Goal: Navigation & Orientation: Find specific page/section

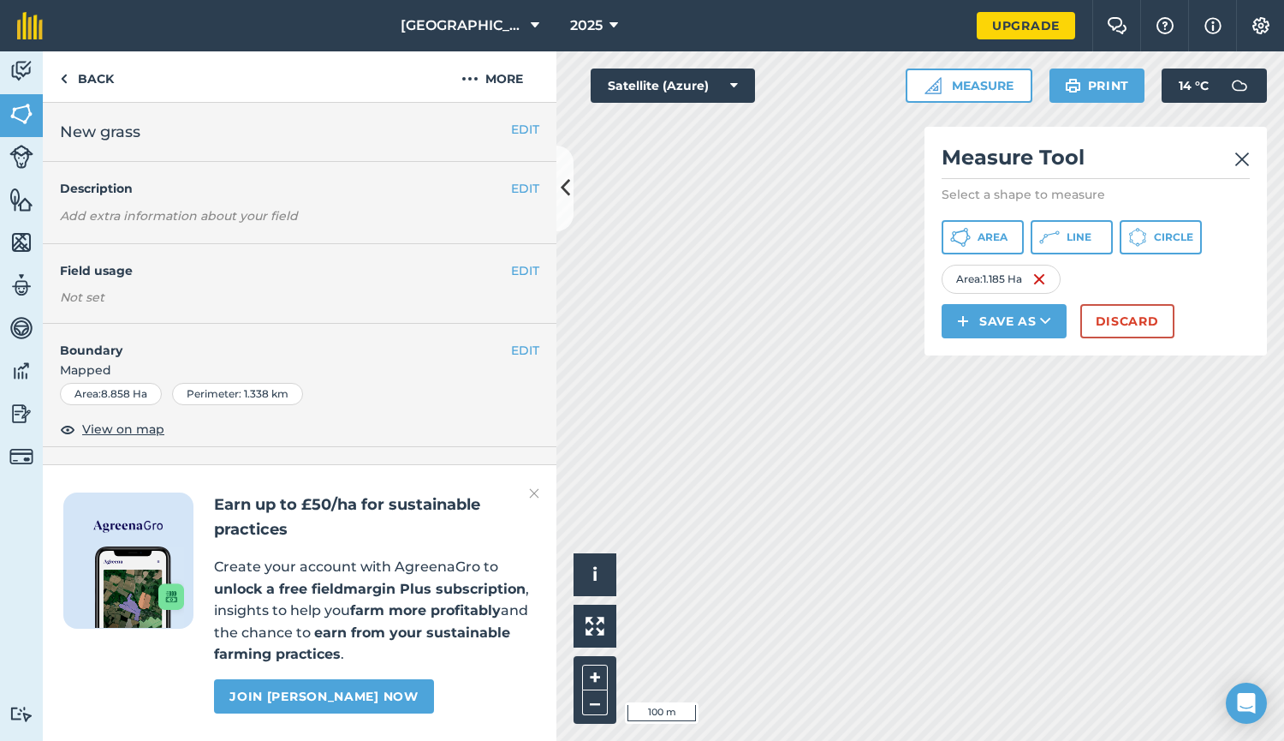
click at [1239, 165] on img at bounding box center [1242, 159] width 15 height 21
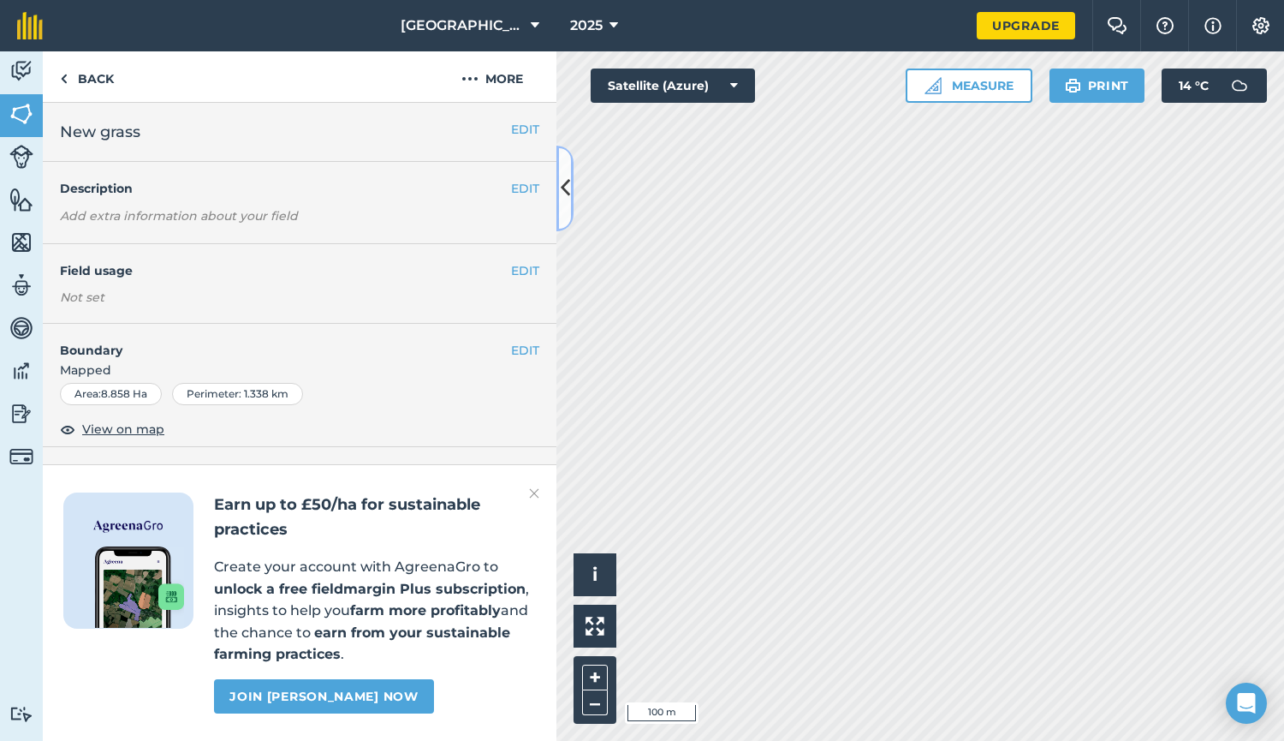
click at [559, 195] on button at bounding box center [565, 189] width 17 height 86
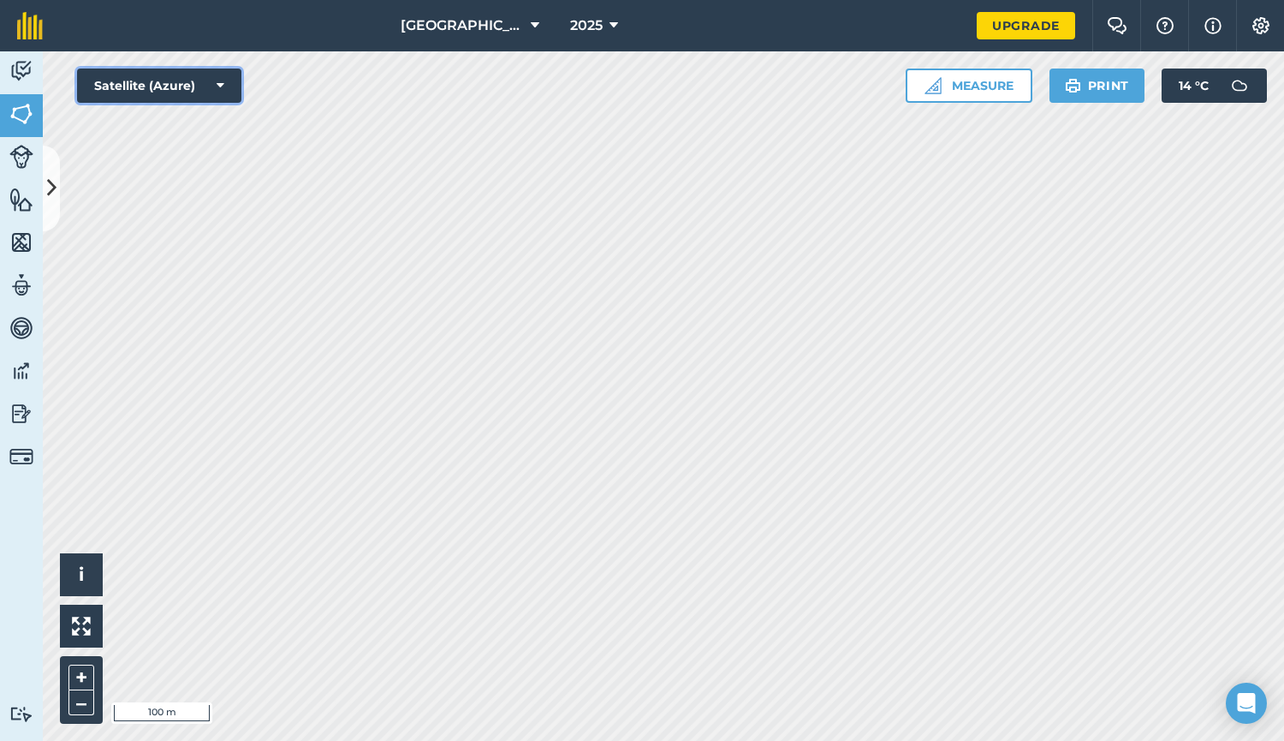
click at [185, 80] on button "Satellite (Azure)" at bounding box center [159, 85] width 164 height 34
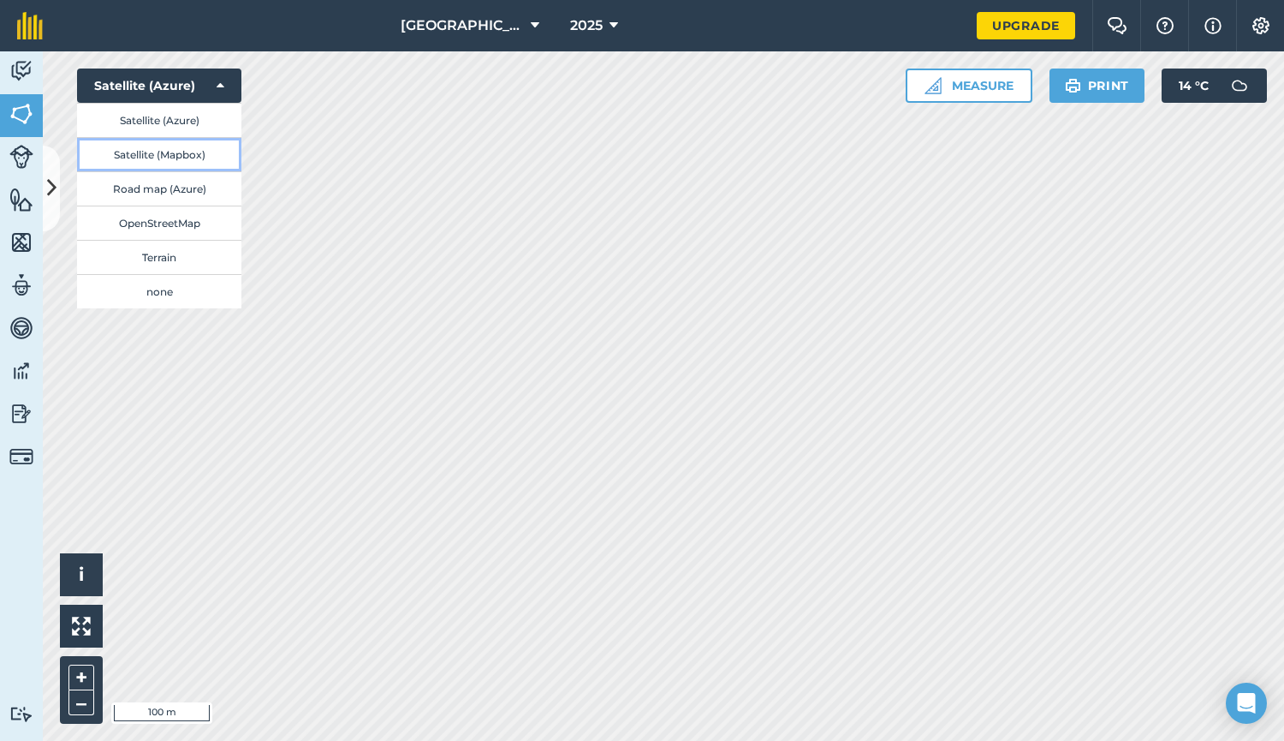
click at [170, 148] on button "Satellite (Mapbox)" at bounding box center [159, 154] width 164 height 34
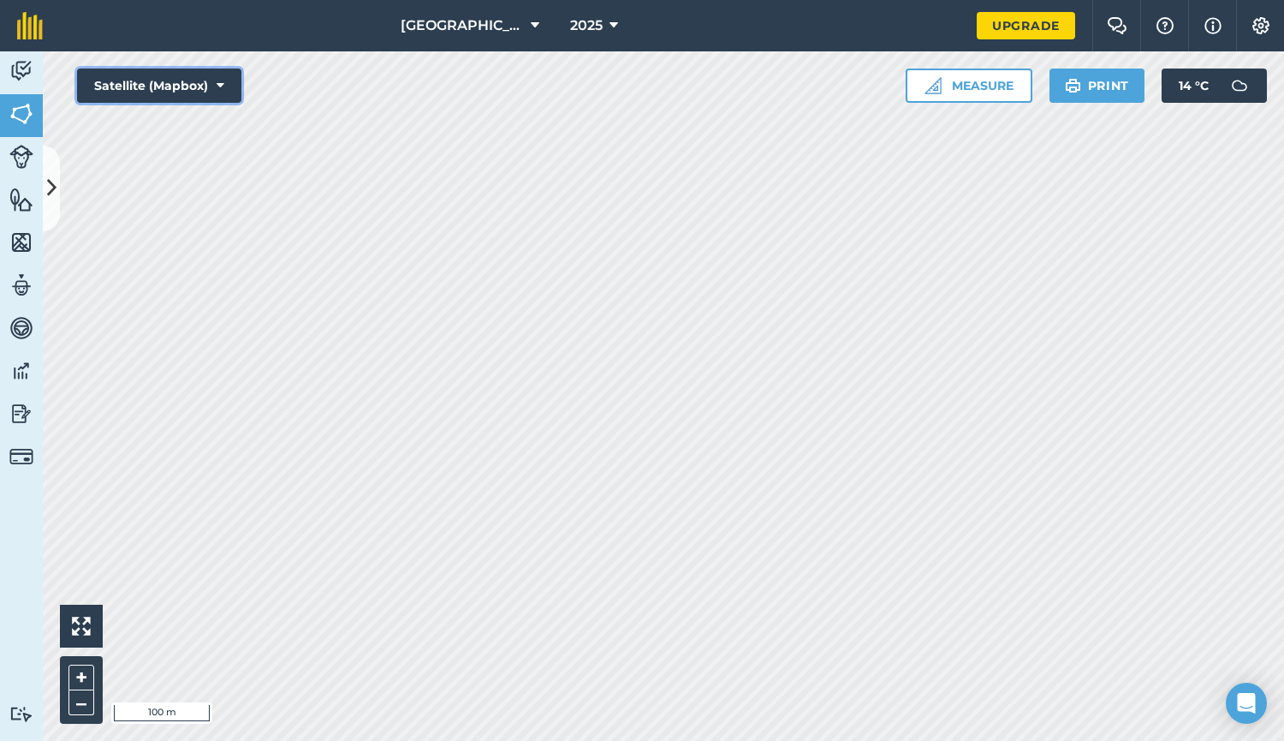
click at [199, 81] on button "Satellite (Mapbox)" at bounding box center [159, 85] width 164 height 34
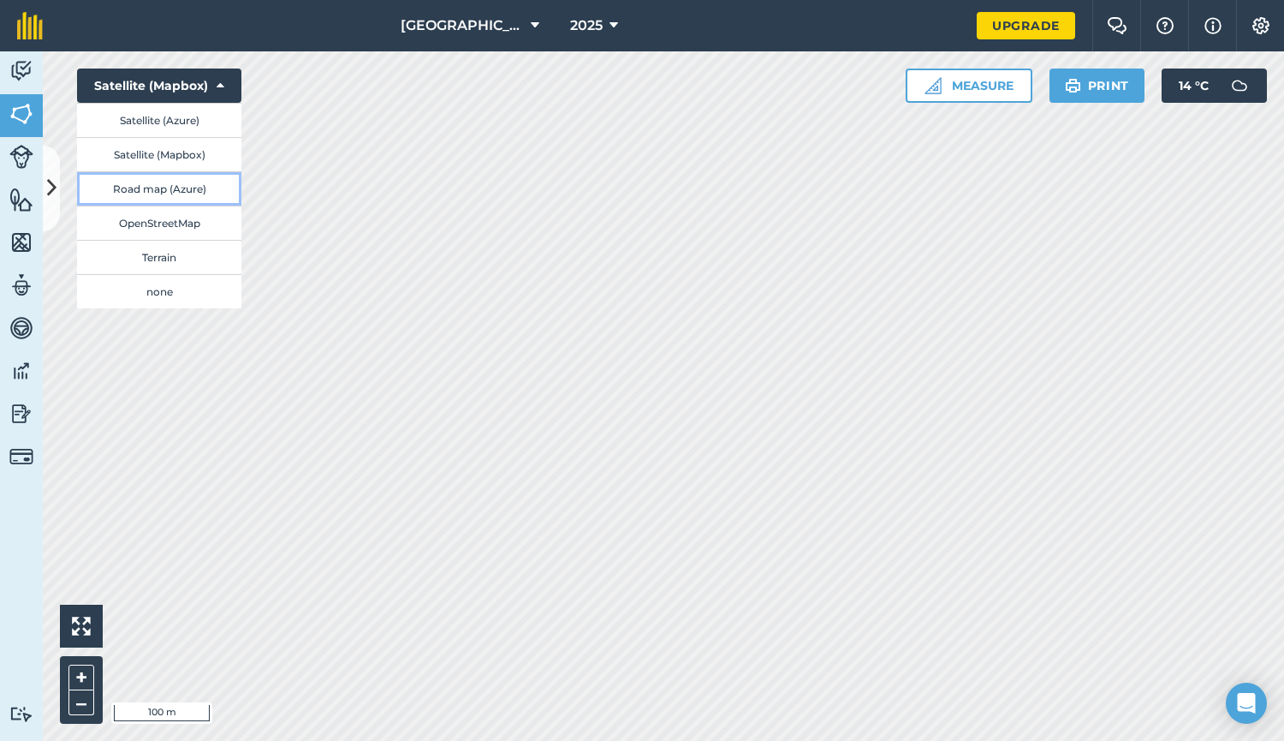
click at [191, 182] on button "Road map (Azure)" at bounding box center [159, 188] width 164 height 34
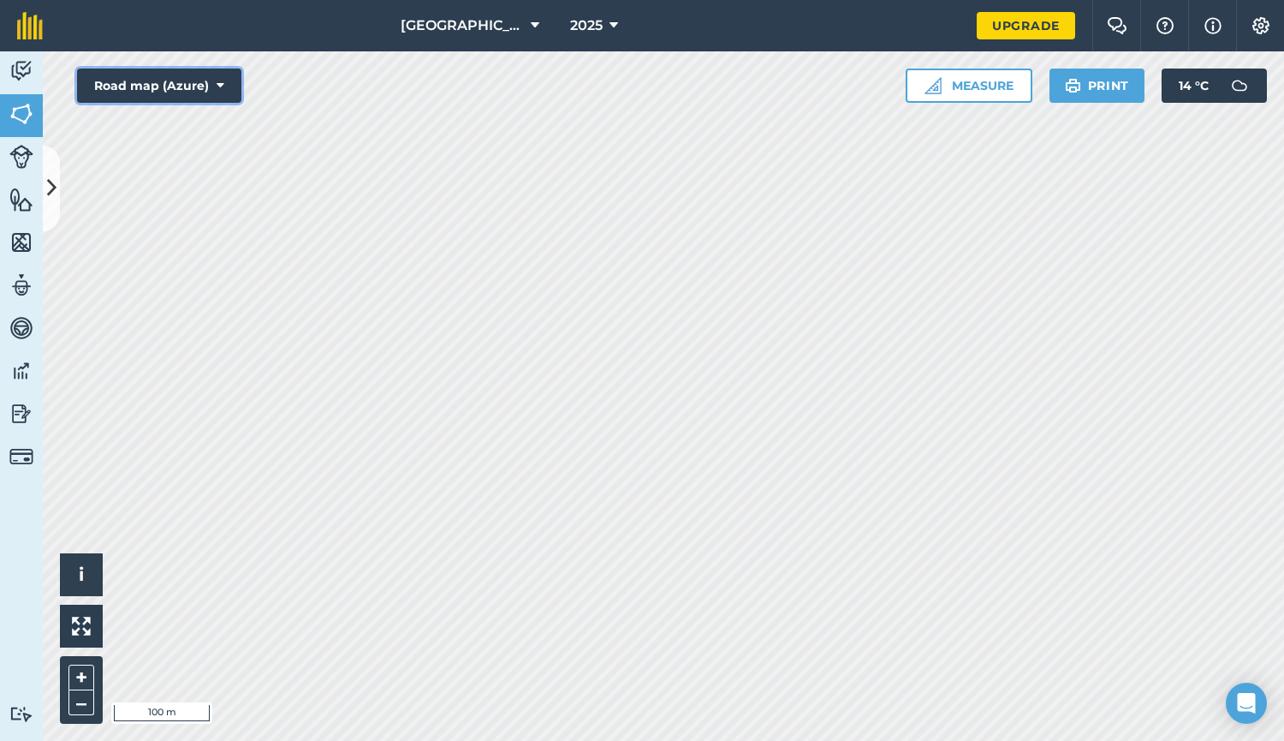
click at [208, 85] on button "Road map (Azure)" at bounding box center [159, 85] width 164 height 34
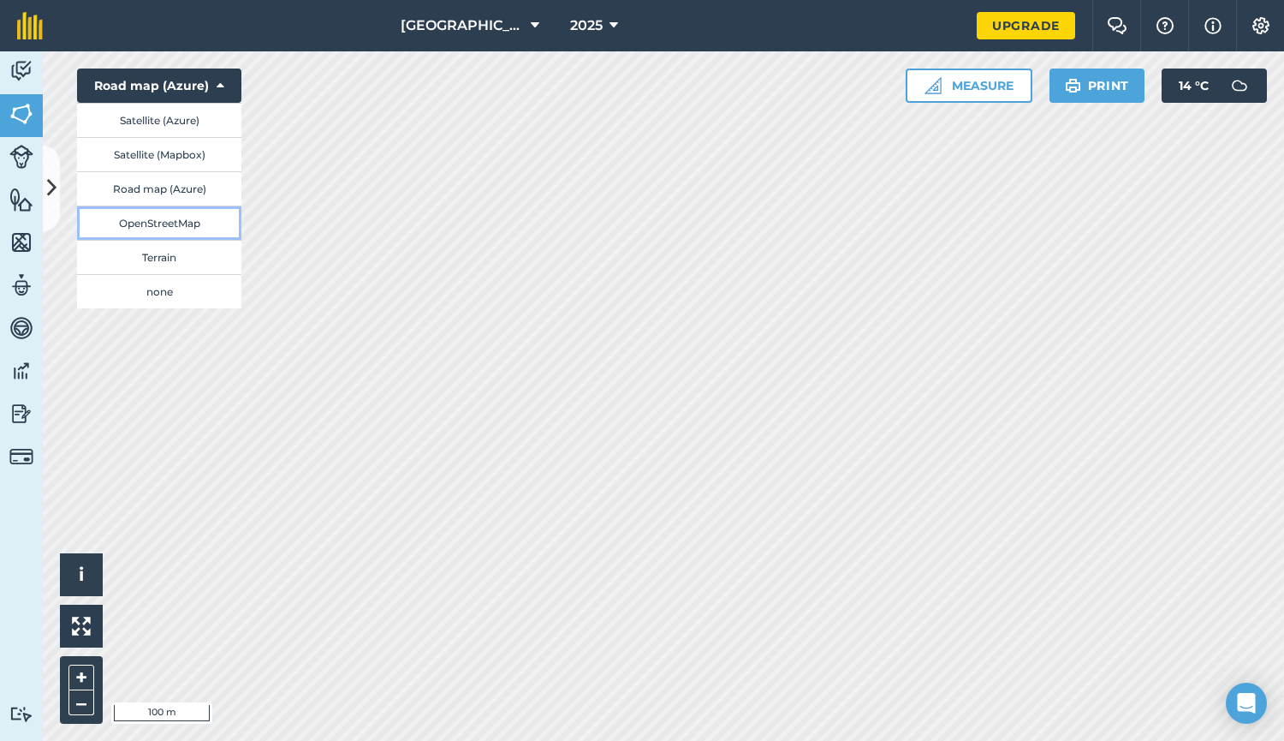
click at [183, 228] on button "OpenStreetMap" at bounding box center [159, 222] width 164 height 34
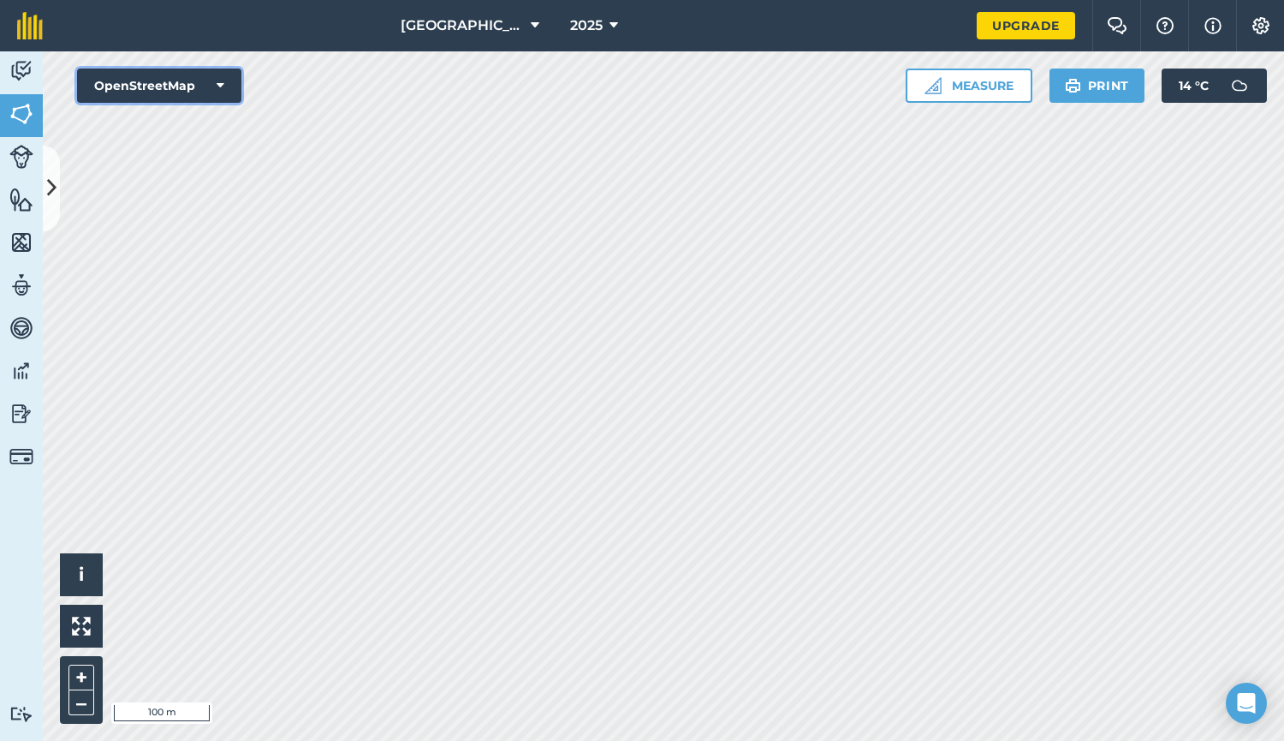
click at [207, 80] on button "OpenStreetMap" at bounding box center [159, 85] width 164 height 34
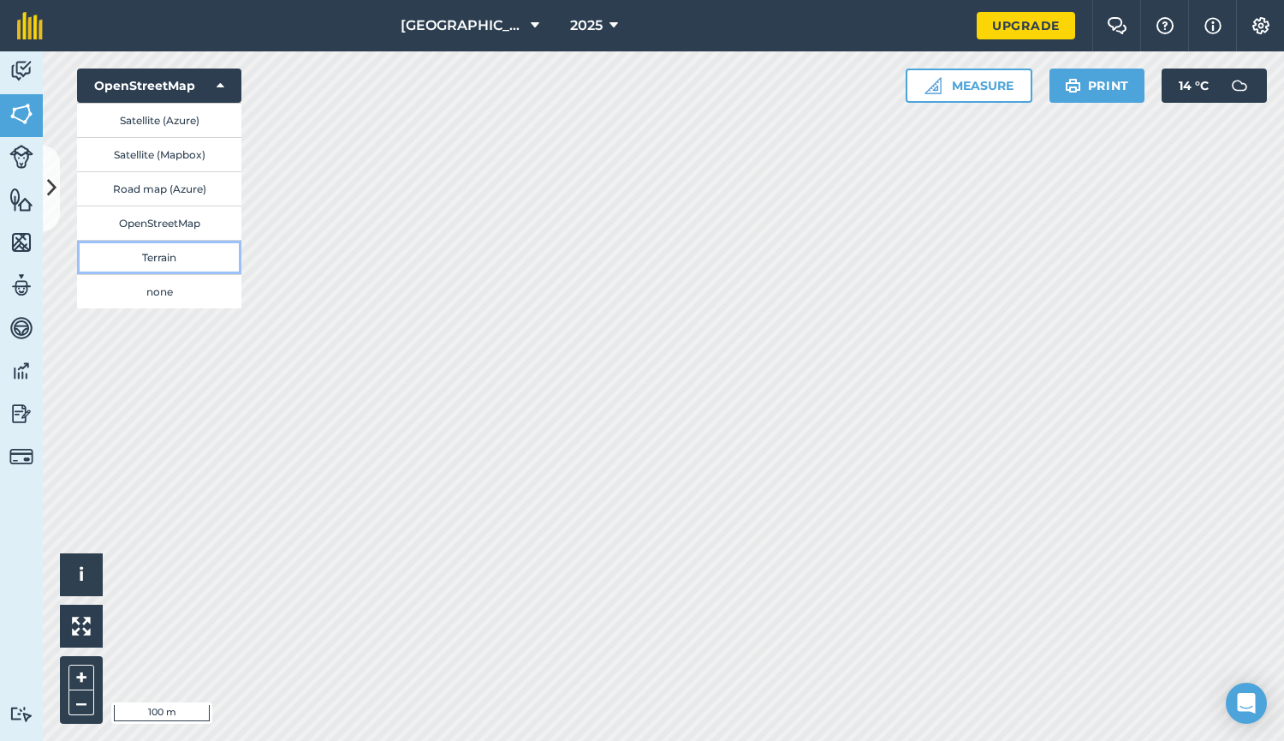
click at [176, 250] on button "Terrain" at bounding box center [159, 257] width 164 height 34
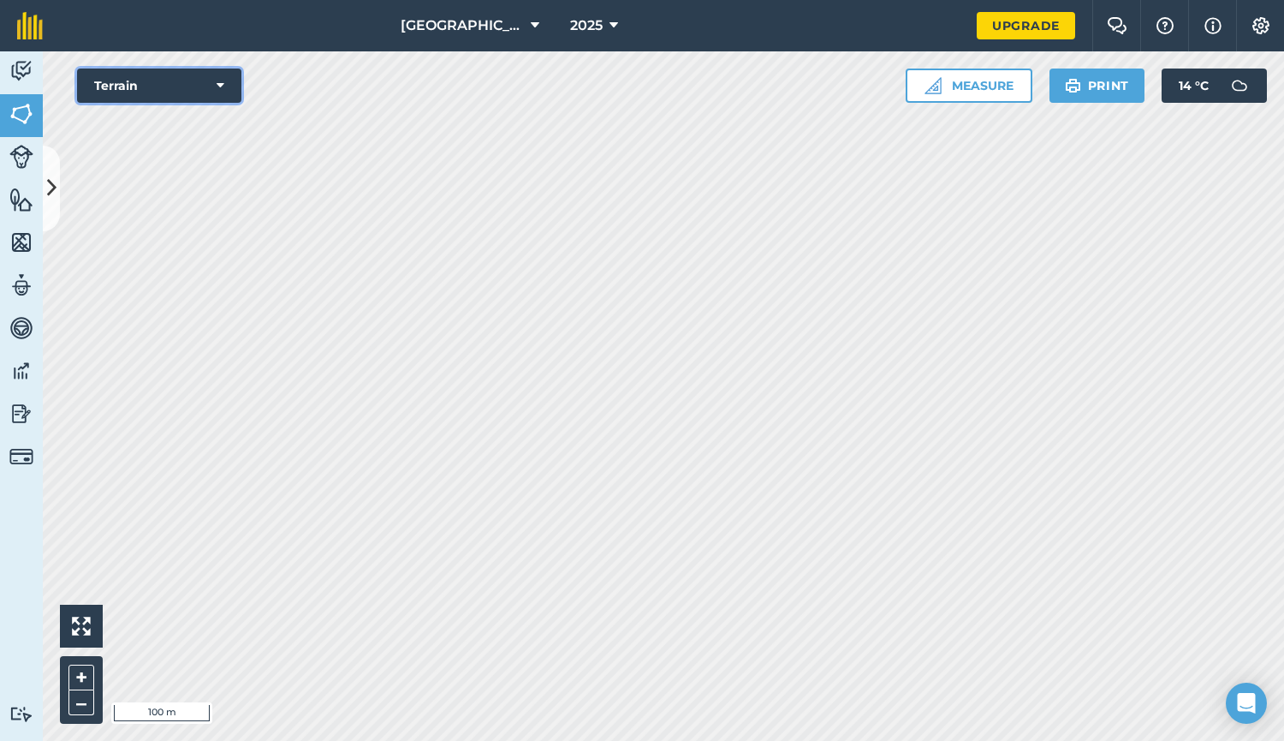
click at [215, 87] on button "Terrain" at bounding box center [159, 85] width 164 height 34
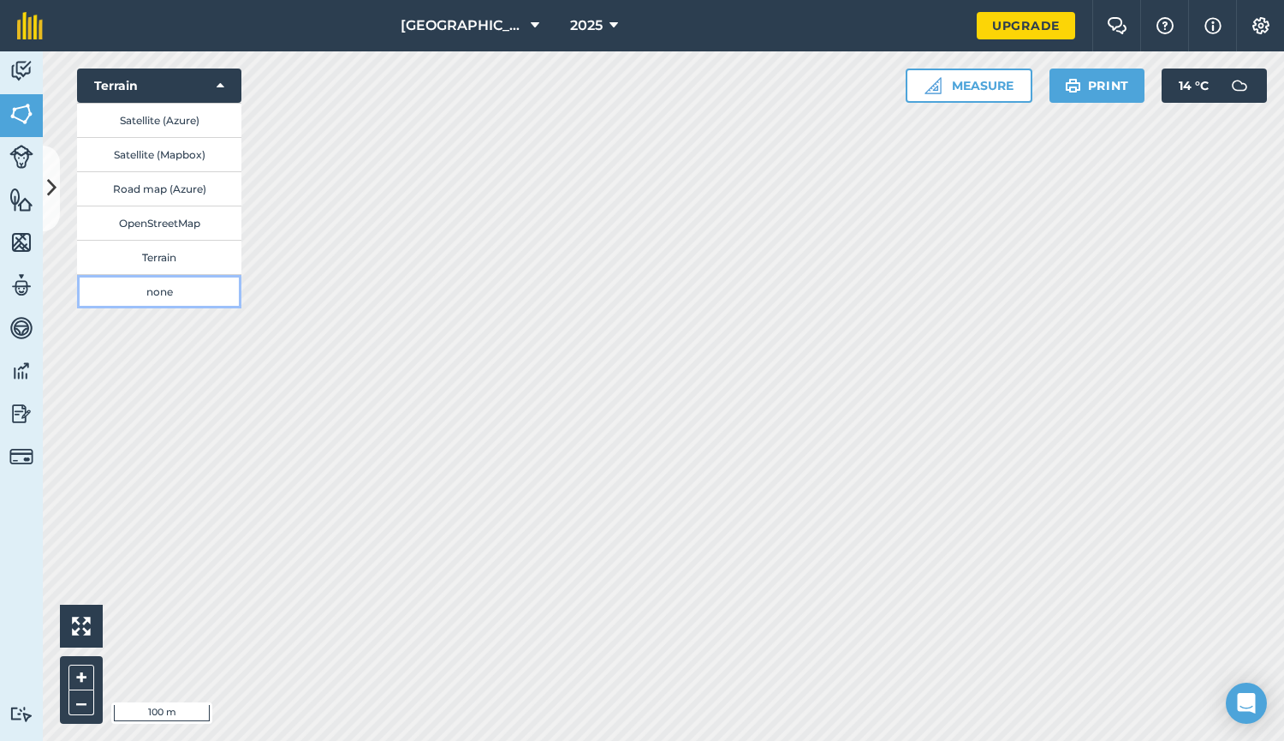
click at [182, 294] on button "none" at bounding box center [159, 291] width 164 height 34
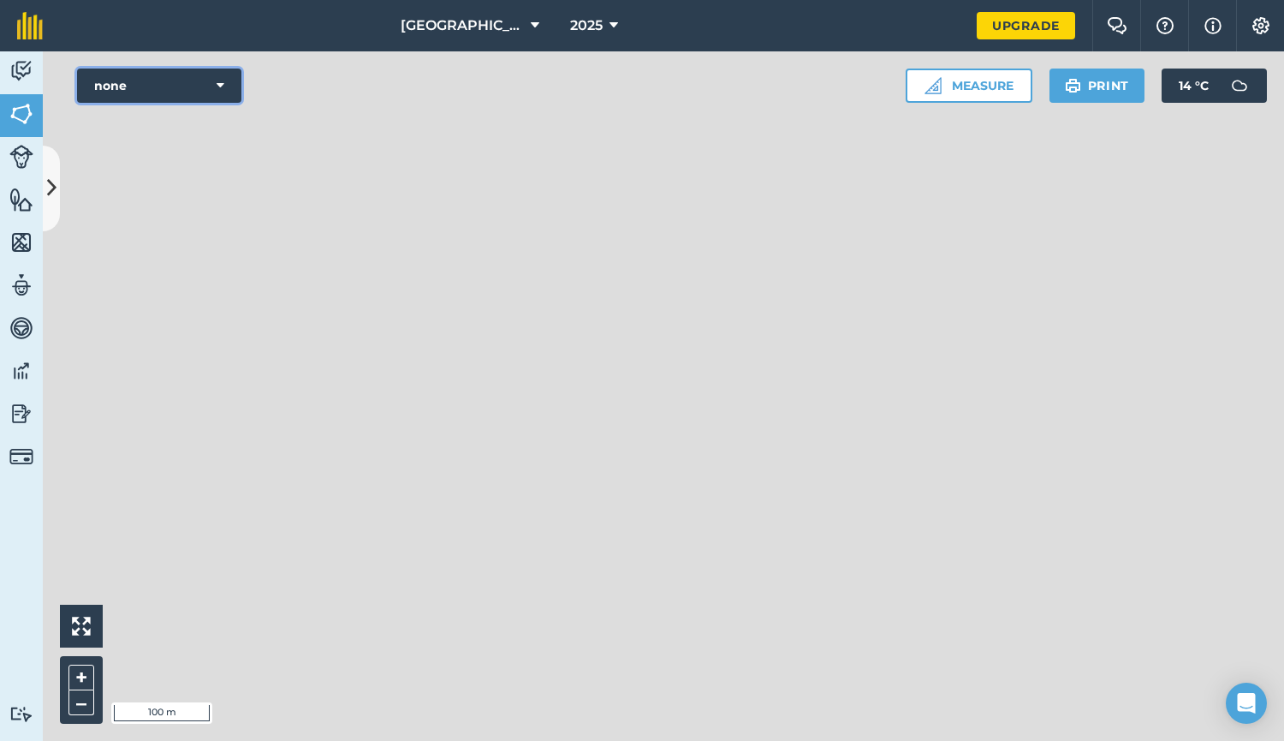
click at [199, 85] on button "none" at bounding box center [159, 85] width 164 height 34
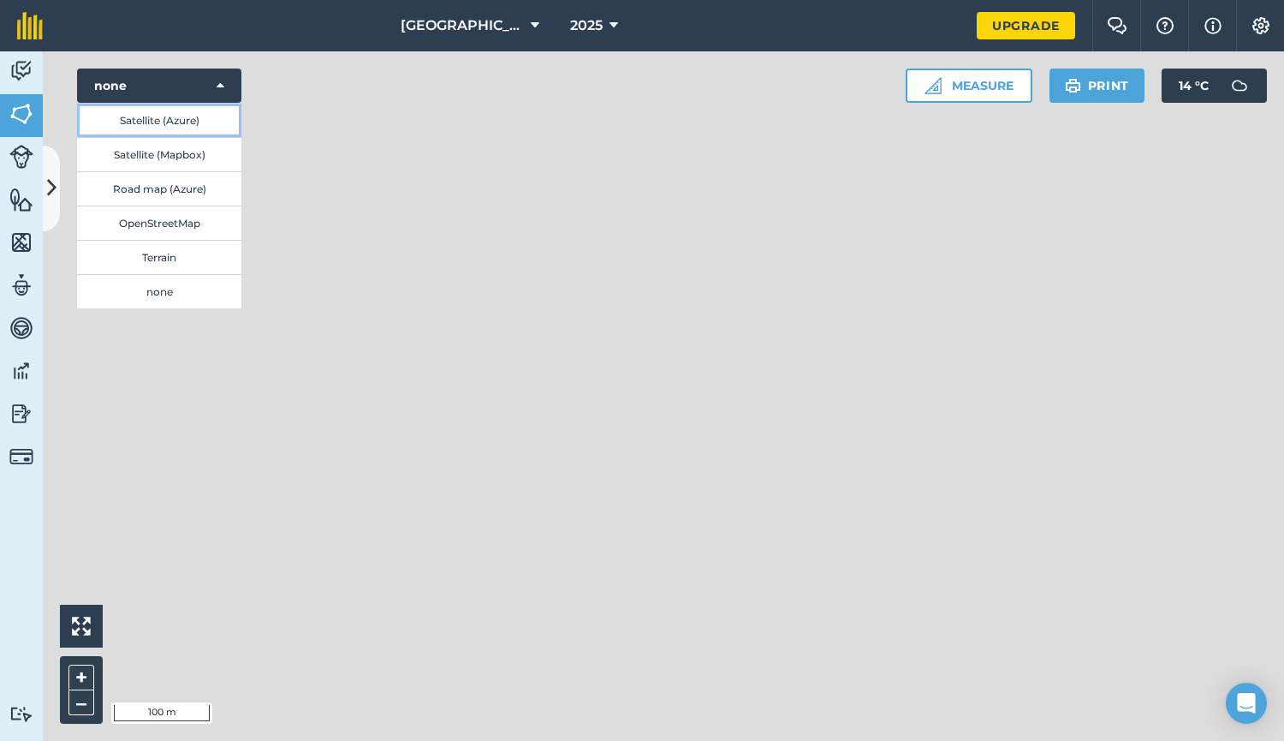
click at [182, 128] on button "Satellite (Azure)" at bounding box center [159, 120] width 164 height 34
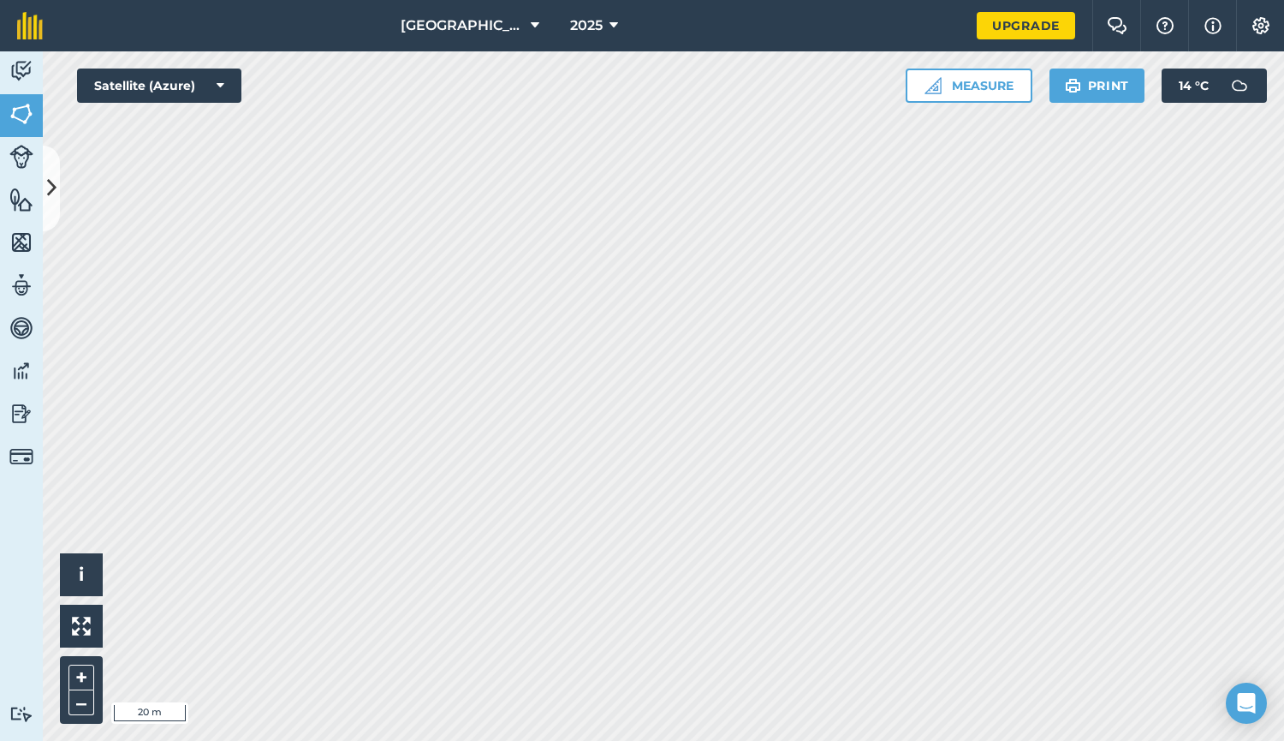
click at [463, 740] on html "[GEOGRAPHIC_DATA] 2025 Upgrade Farm Chat Help Info Settings Map printing is not…" at bounding box center [642, 370] width 1284 height 741
click at [500, 740] on html "[GEOGRAPHIC_DATA] 2025 Upgrade Farm Chat Help Info Settings Map printing is not…" at bounding box center [642, 370] width 1284 height 741
